Goal: Task Accomplishment & Management: Manage account settings

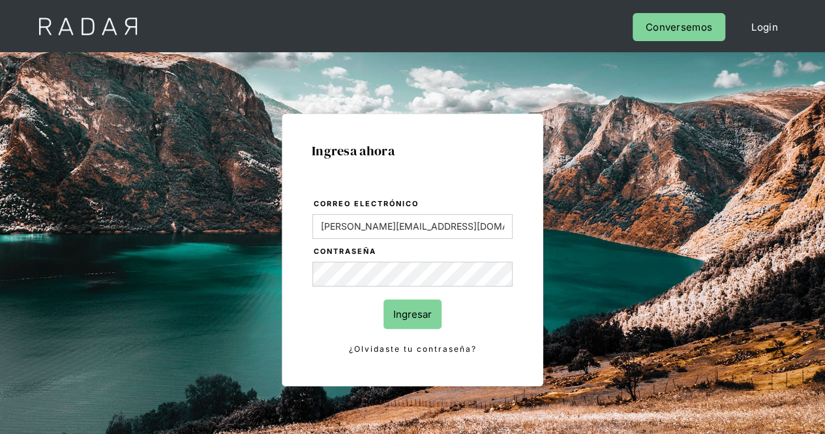
click at [414, 313] on input "Ingresar" at bounding box center [413, 314] width 58 height 29
